Goal: Download file/media

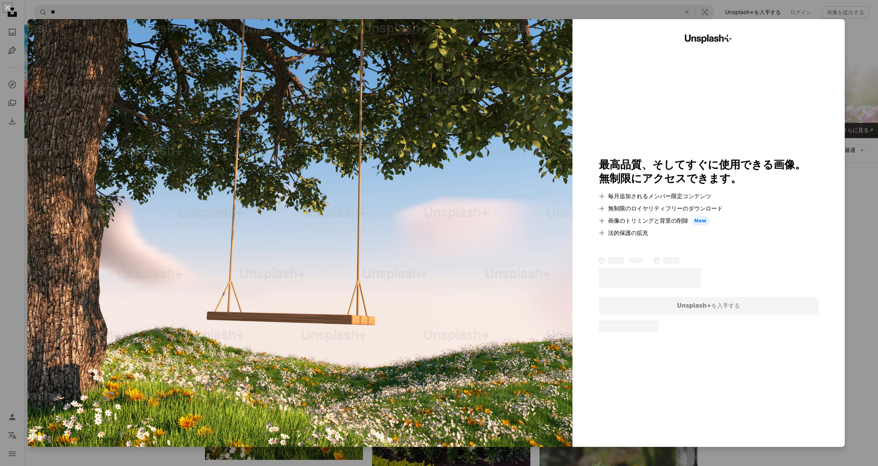
scroll to position [167, 0]
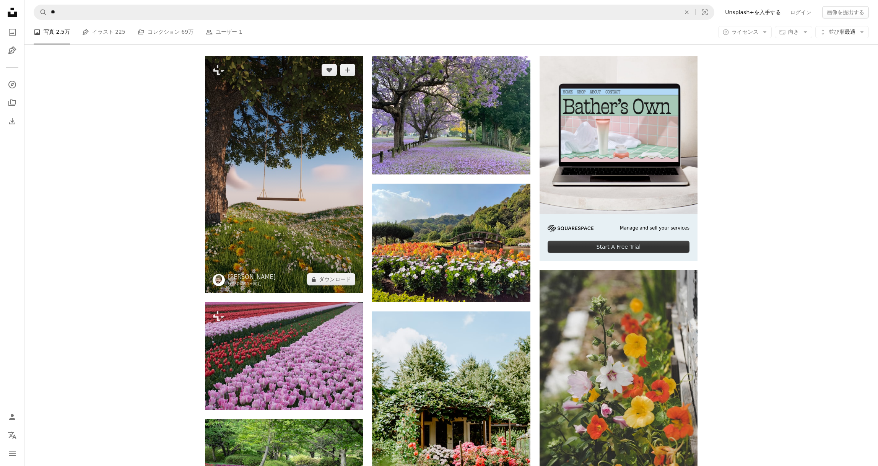
click at [306, 217] on img at bounding box center [284, 174] width 158 height 237
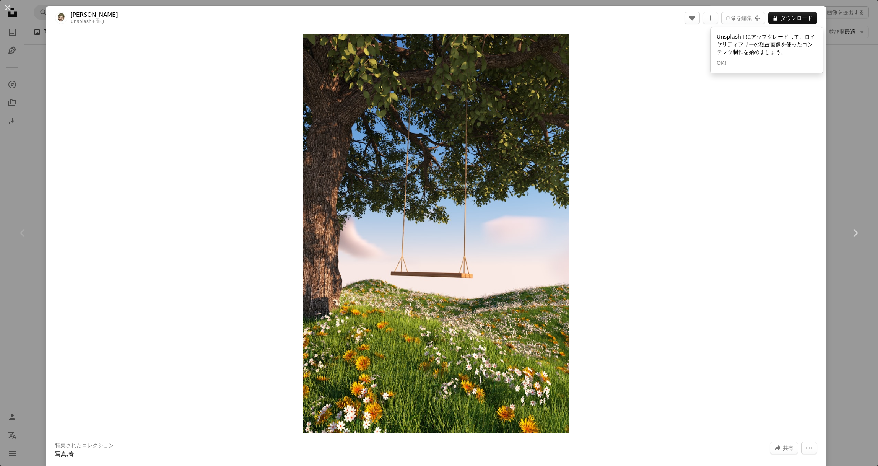
drag, startPoint x: 245, startPoint y: 254, endPoint x: 248, endPoint y: 258, distance: 4.7
click at [247, 257] on div "Zoom in" at bounding box center [436, 233] width 781 height 407
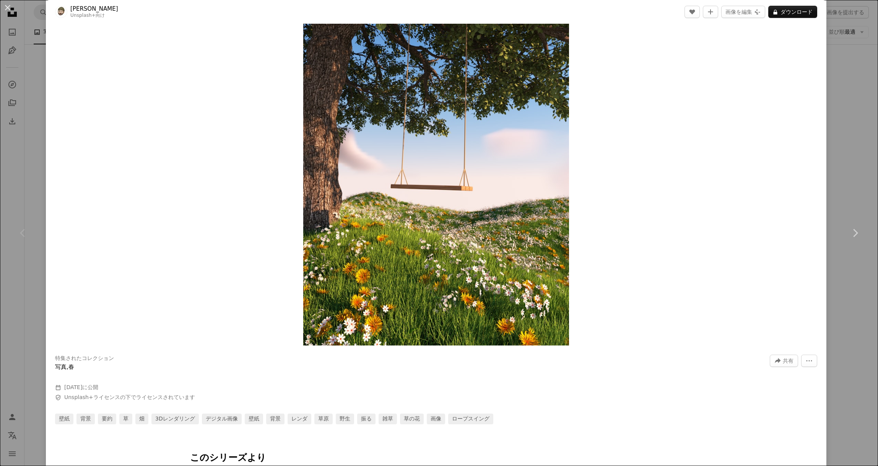
scroll to position [75, 0]
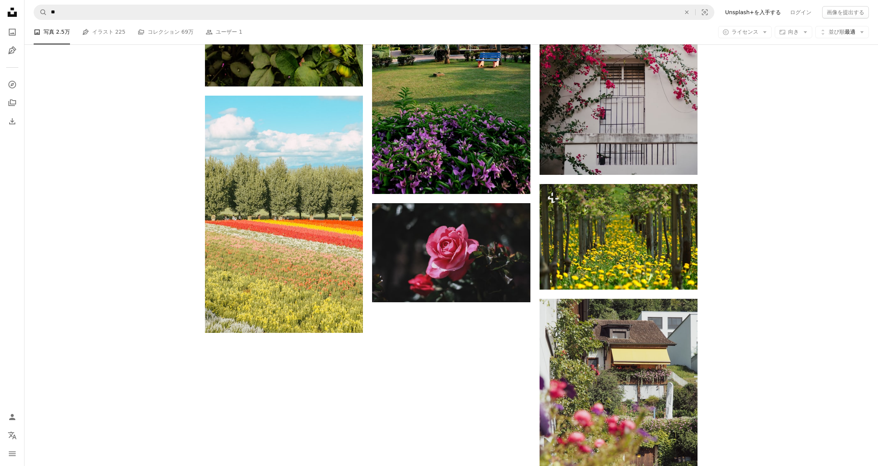
scroll to position [1208, 0]
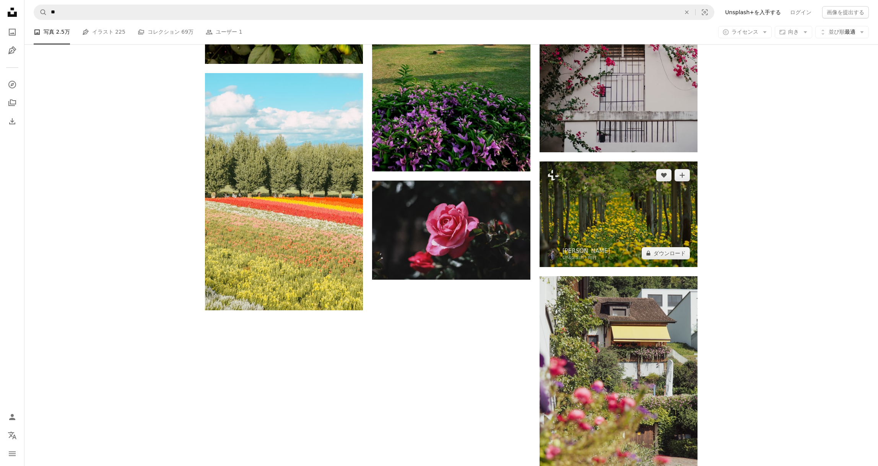
click at [612, 230] on img at bounding box center [619, 213] width 158 height 105
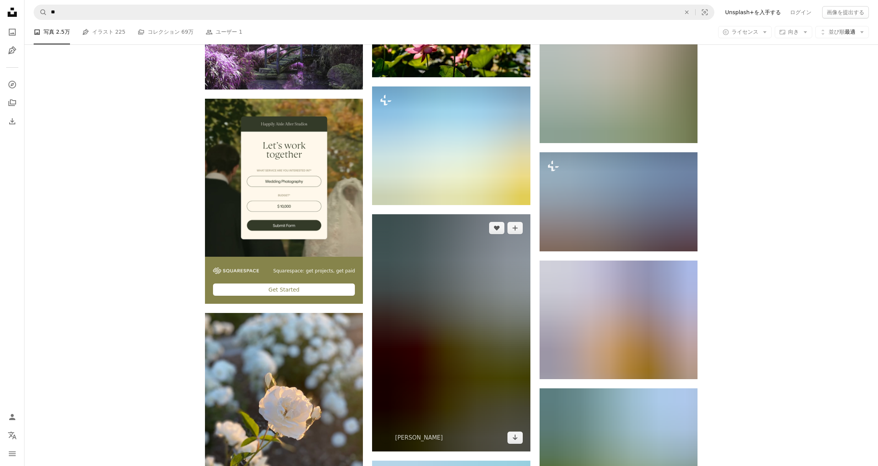
scroll to position [1781, 0]
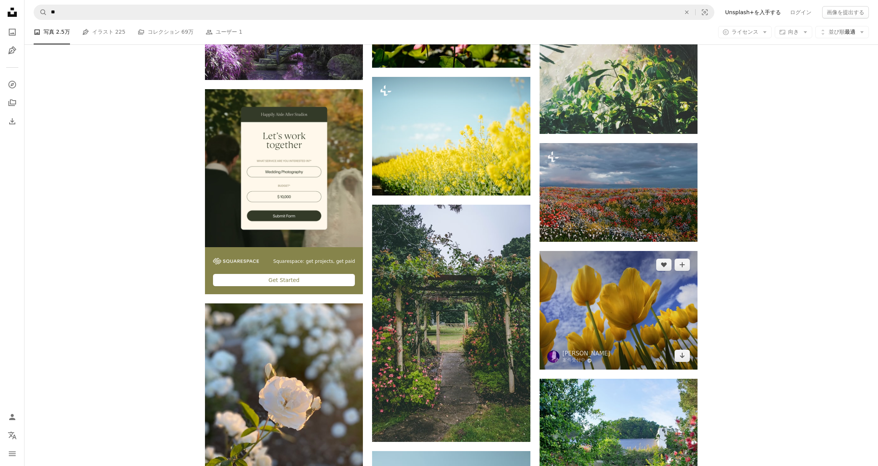
click at [633, 326] on img at bounding box center [619, 310] width 158 height 119
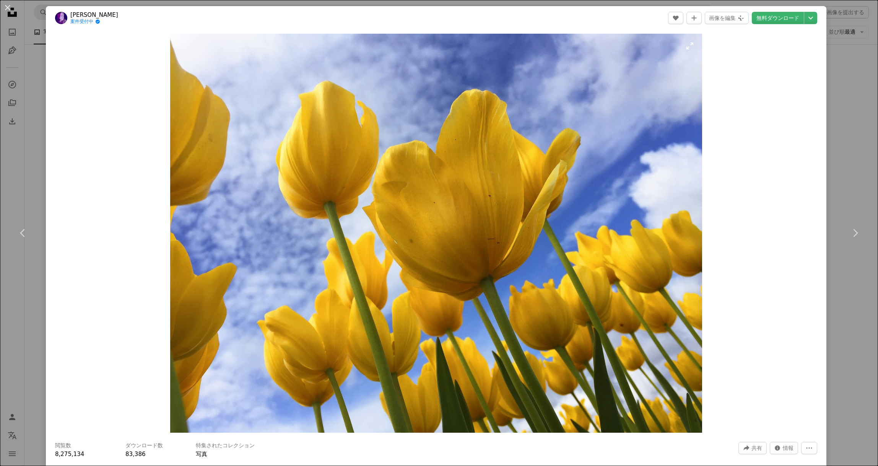
click at [330, 325] on img "この画像でズームインする" at bounding box center [436, 233] width 532 height 399
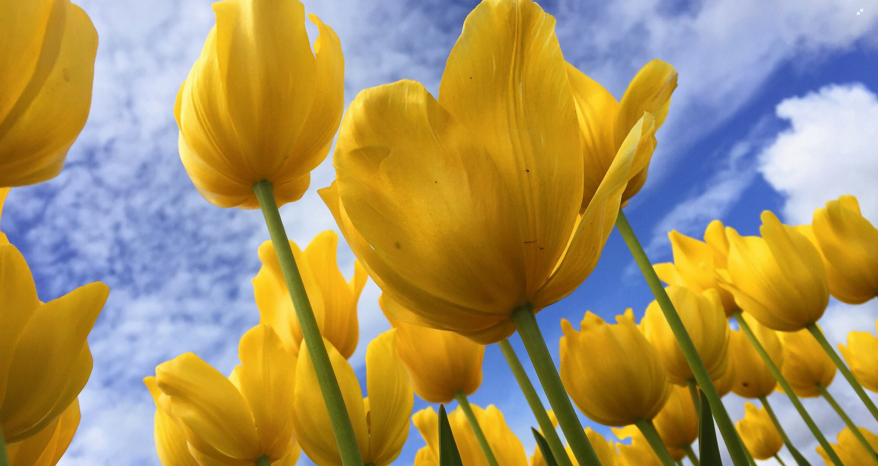
scroll to position [117, 0]
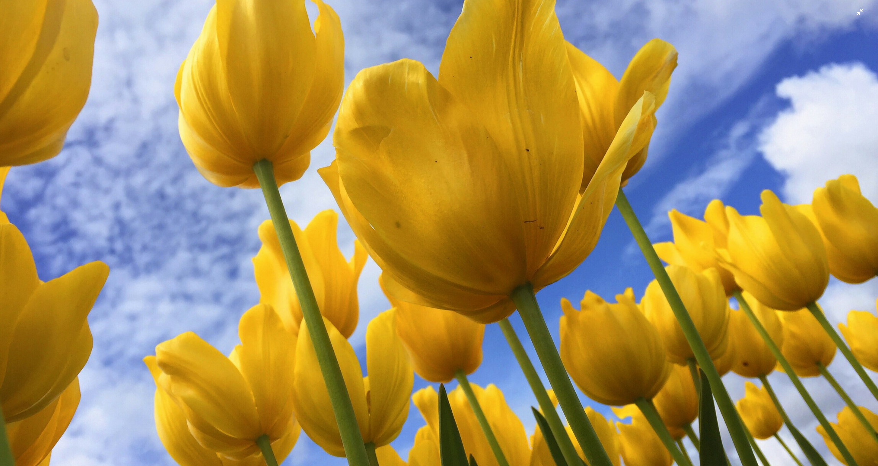
click at [382, 335] on img "この画像でズームアウトする" at bounding box center [439, 211] width 879 height 659
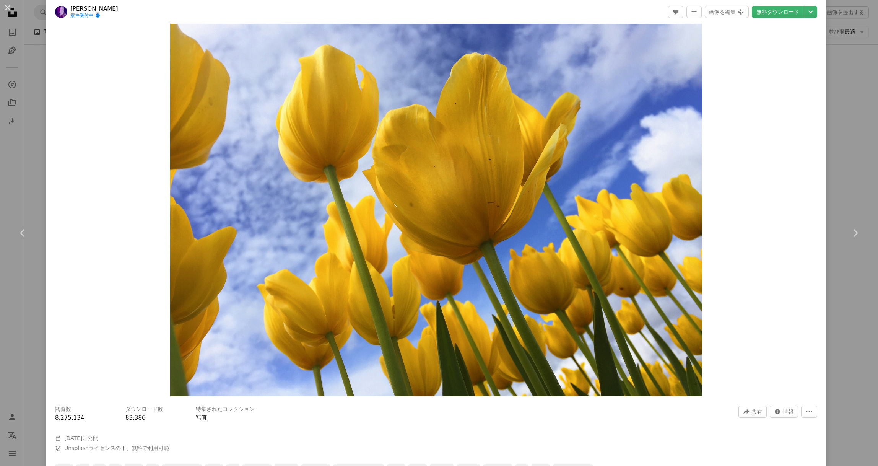
scroll to position [44, 0]
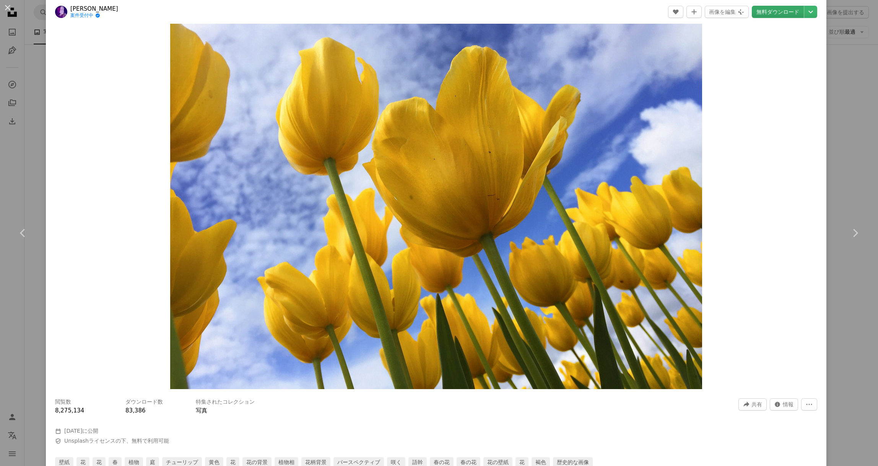
click at [777, 15] on link "無料ダウンロード" at bounding box center [778, 12] width 52 height 12
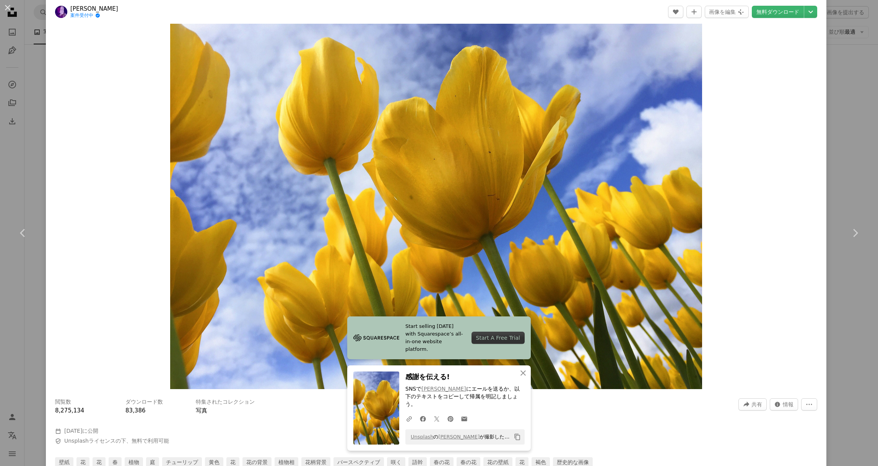
click at [843, 88] on div "An X shape Chevron left Chevron right Start selling [DATE] with Squarespace’s a…" at bounding box center [439, 233] width 878 height 466
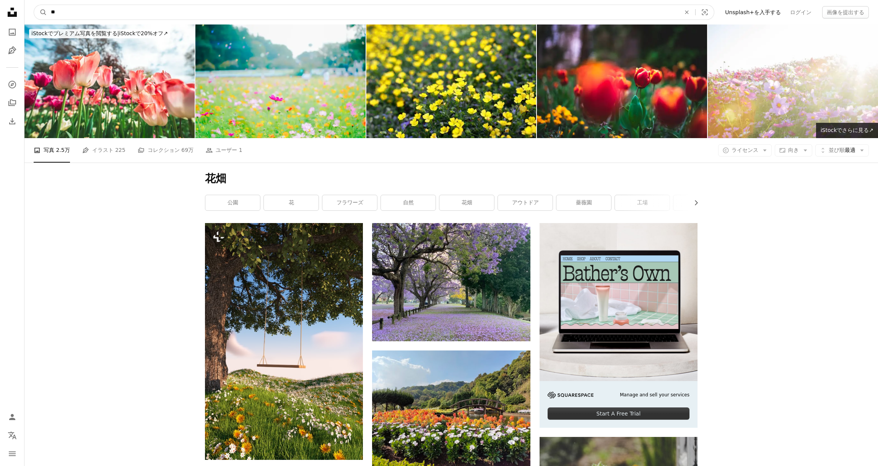
click at [111, 10] on input "**" at bounding box center [363, 12] width 632 height 15
type input "*"
click at [34, 5] on button "A magnifying glass" at bounding box center [40, 12] width 13 height 15
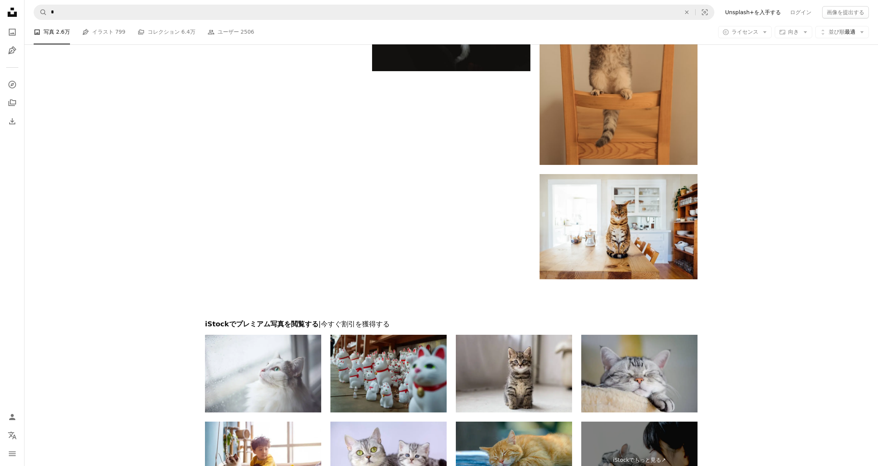
scroll to position [1598, 0]
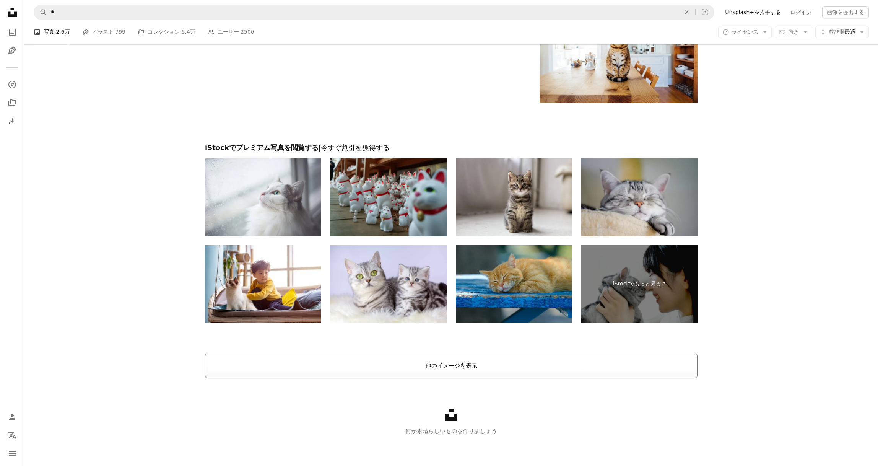
click at [430, 364] on button "他のイメージを表示" at bounding box center [451, 365] width 493 height 24
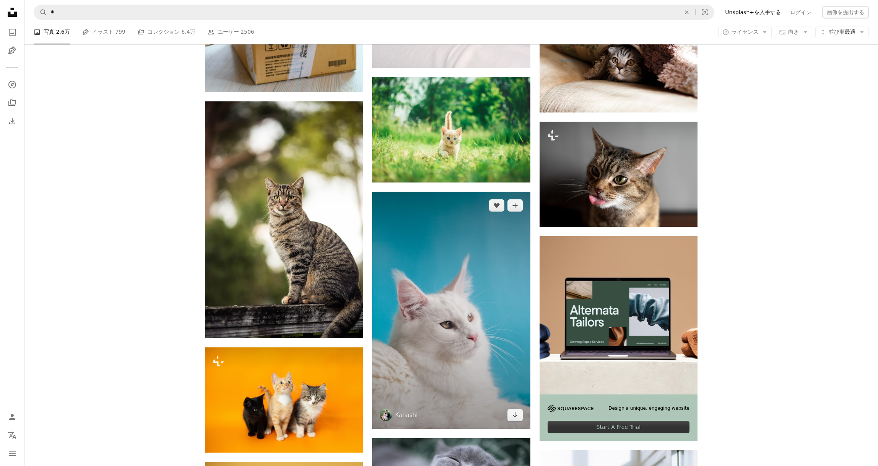
scroll to position [3380, 0]
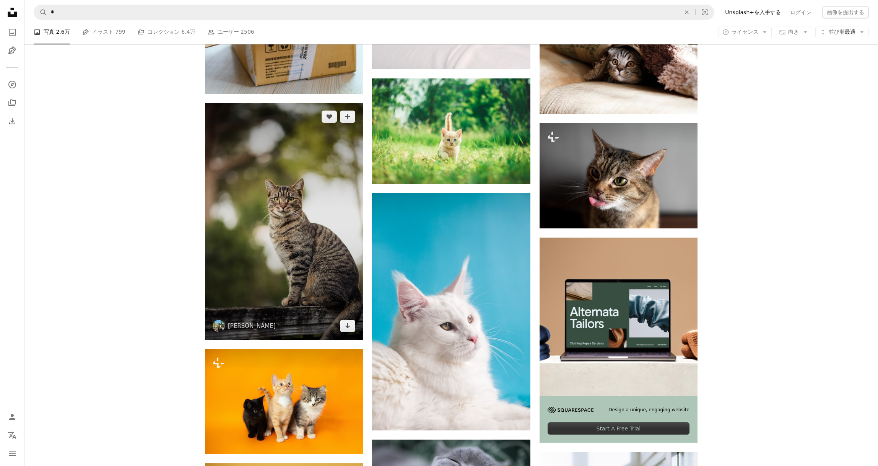
click at [316, 245] on img at bounding box center [284, 221] width 158 height 237
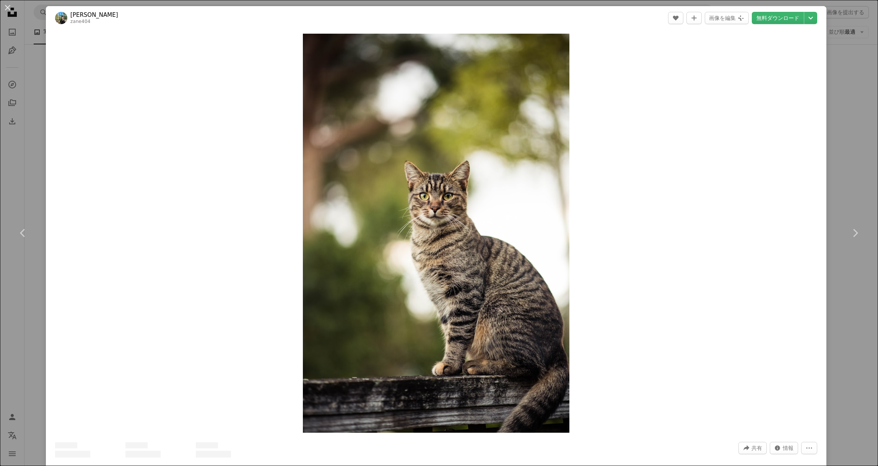
scroll to position [44, 0]
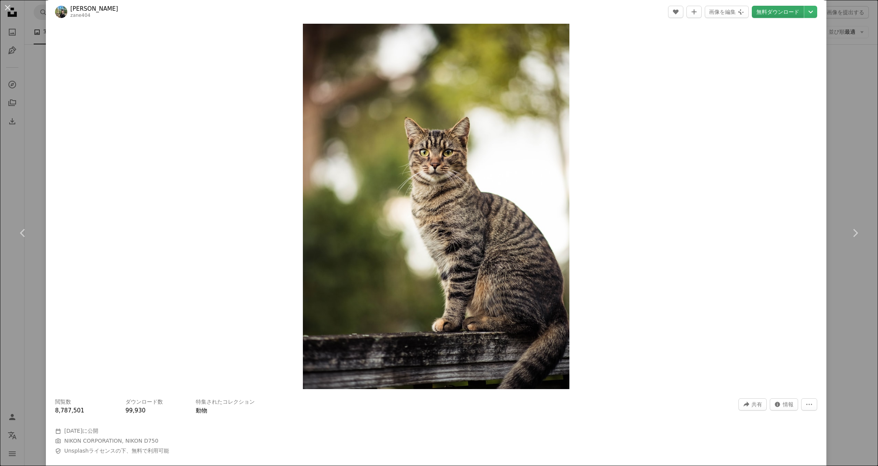
click at [790, 11] on link "無料ダウンロード" at bounding box center [778, 12] width 52 height 12
